Goal: Task Accomplishment & Management: Use online tool/utility

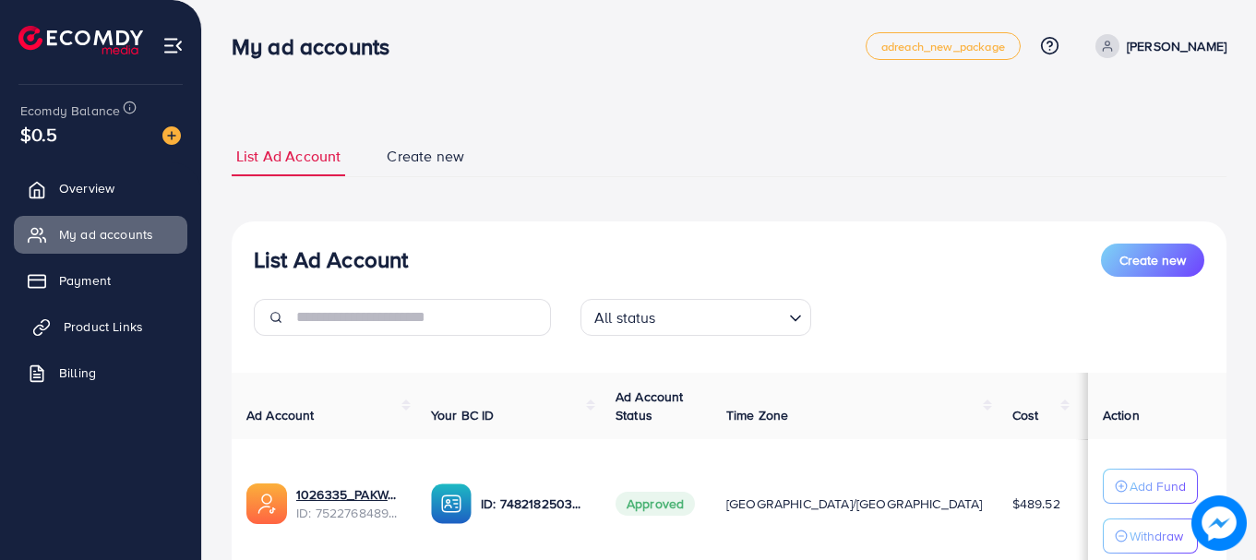
click at [106, 317] on span "Product Links" at bounding box center [103, 326] width 79 height 18
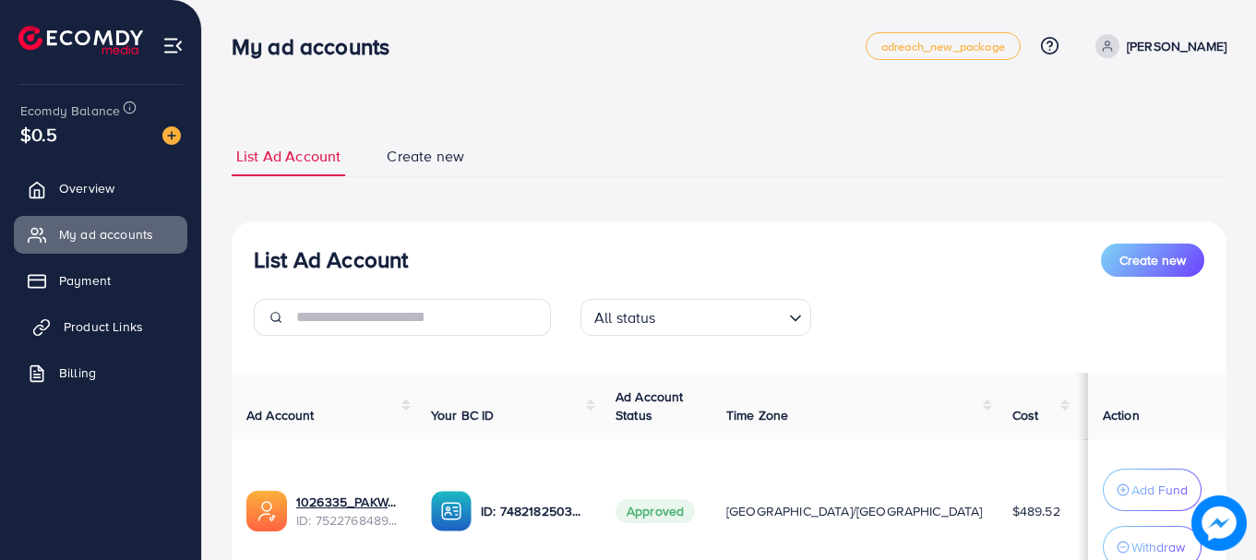
click at [106, 317] on span "Product Links" at bounding box center [103, 326] width 79 height 18
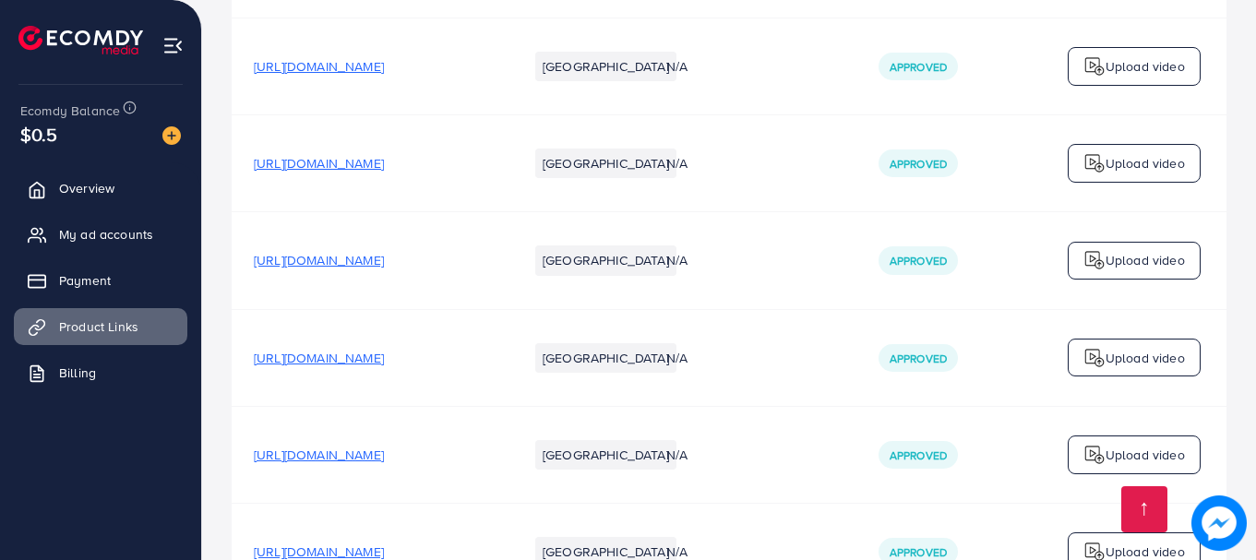
scroll to position [7013, 0]
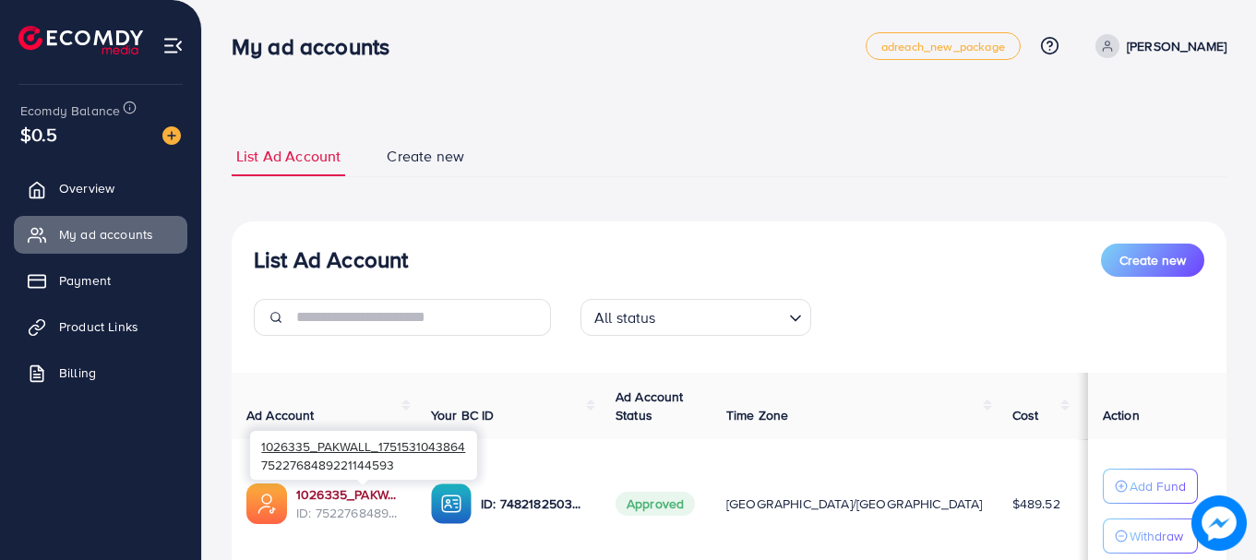
click at [325, 489] on link "1026335_PAKWALL_1751531043864" at bounding box center [348, 494] width 105 height 18
